Goal: Transaction & Acquisition: Purchase product/service

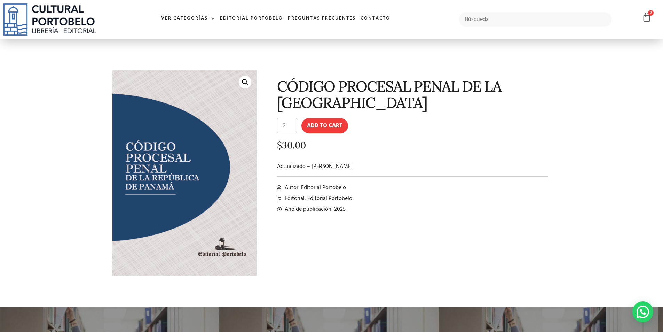
click at [294, 125] on input "2" at bounding box center [287, 125] width 20 height 15
click at [294, 125] on input "3" at bounding box center [287, 125] width 20 height 15
click at [293, 128] on input "2" at bounding box center [287, 125] width 20 height 15
type input "1"
click at [293, 128] on input "1" at bounding box center [287, 125] width 20 height 15
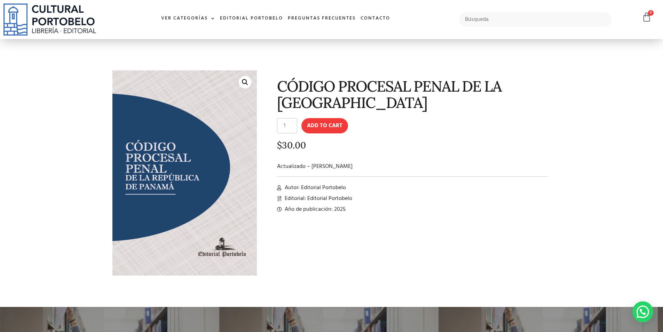
click at [293, 128] on input "1" at bounding box center [287, 125] width 20 height 15
click at [319, 128] on button "Add to cart" at bounding box center [324, 125] width 47 height 15
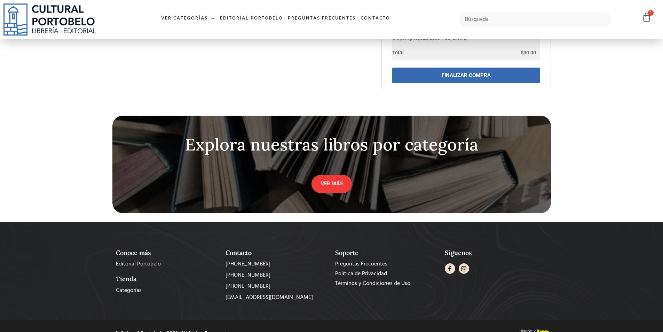
scroll to position [263, 0]
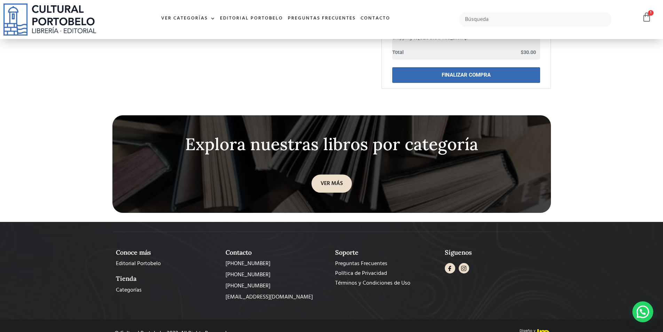
click at [328, 174] on link "VER MÁS" at bounding box center [331, 183] width 40 height 18
click at [330, 174] on link "VER MÁS" at bounding box center [331, 183] width 40 height 18
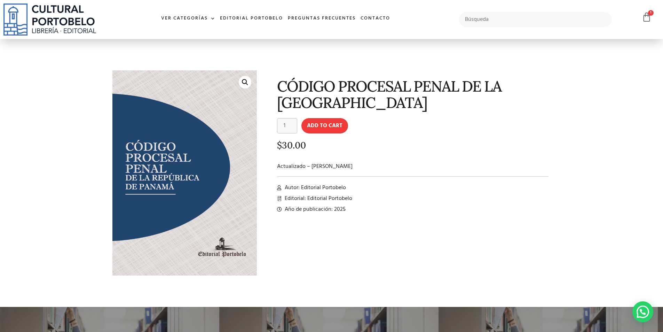
click at [274, 167] on div "CÓDIGO PROCESAL PENAL DE LA REPÚBLICA DE PANAMÁ CÓDIGO PROCESAL PENAL DE LA REP…" at bounding box center [407, 178] width 294 height 223
click at [335, 169] on div at bounding box center [413, 173] width 272 height 9
click at [335, 168] on div "CÓDIGO PROCESAL PENAL DE LA REPÚBLICA DE PANAMÁ CÓDIGO PROCESAL PENAL DE LA REP…" at bounding box center [407, 178] width 294 height 223
click at [335, 168] on p "Actualizado – [PERSON_NAME]" at bounding box center [413, 166] width 272 height 8
click at [244, 81] on link "🔍" at bounding box center [245, 82] width 13 height 13
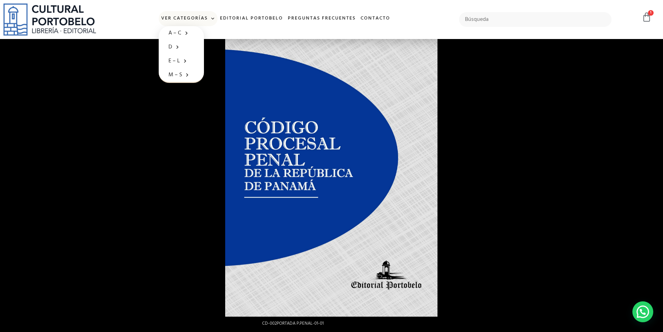
click at [214, 18] on span at bounding box center [211, 19] width 7 height 10
click at [197, 19] on link "Ver Categorías" at bounding box center [188, 18] width 59 height 15
click at [214, 18] on span at bounding box center [211, 19] width 7 height 10
